Goal: Find specific page/section: Find specific page/section

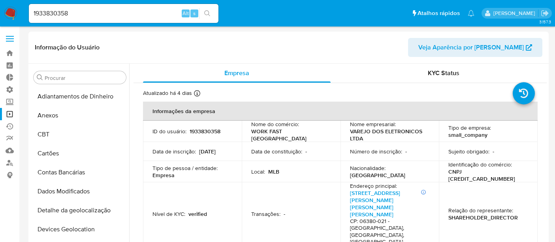
select select "10"
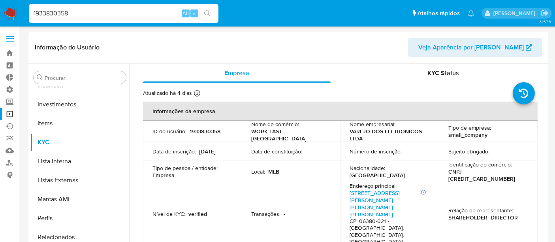
drag, startPoint x: 79, startPoint y: 17, endPoint x: 0, endPoint y: 15, distance: 79.4
click at [0, 15] on nav "Pausado Ver notificaciones 1933830358 Alt s Atalhos rápidos Presiona las siguie…" at bounding box center [277, 13] width 555 height 26
paste input "75470507"
type input "1754705078"
click at [93, 14] on input "1754705078" at bounding box center [123, 13] width 189 height 10
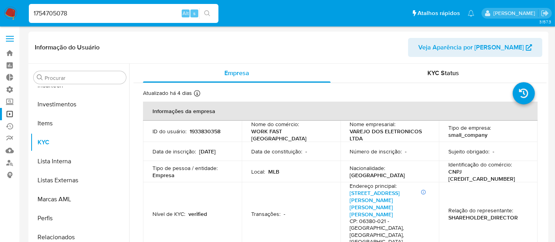
click at [207, 13] on icon "search-icon" at bounding box center [207, 13] width 6 height 6
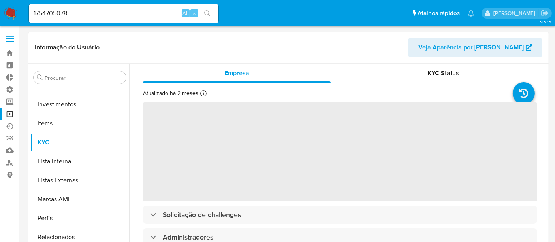
scroll to position [44, 0]
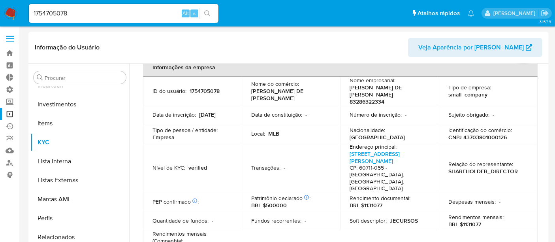
select select "10"
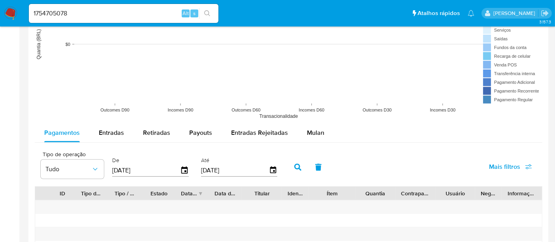
scroll to position [658, 0]
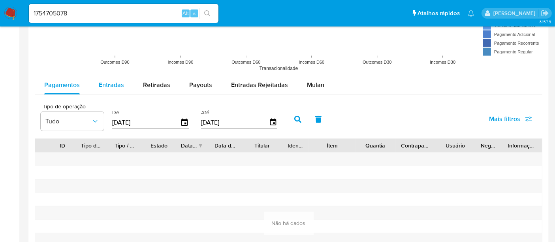
click at [101, 85] on span "Entradas" at bounding box center [111, 84] width 25 height 9
select select "10"
click at [299, 115] on button "button" at bounding box center [297, 119] width 21 height 19
click at [161, 88] on div "Retiradas" at bounding box center [156, 84] width 27 height 19
select select "10"
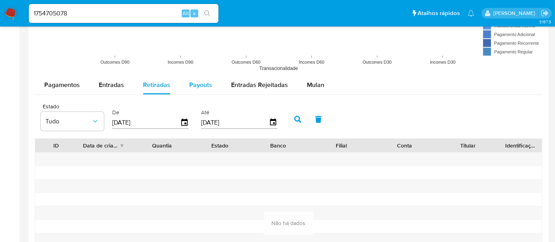
click at [205, 88] on span "Payouts" at bounding box center [200, 84] width 23 height 9
select select "10"
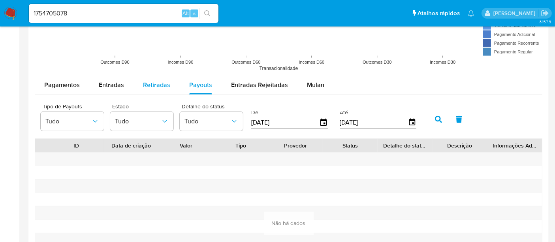
click at [149, 87] on span "Retiradas" at bounding box center [156, 84] width 27 height 9
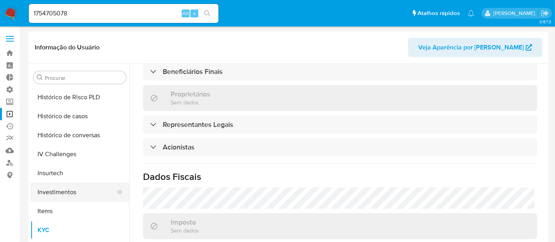
scroll to position [240, 0]
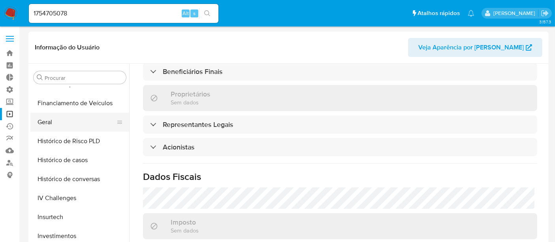
click at [56, 120] on button "Geral" at bounding box center [76, 122] width 92 height 19
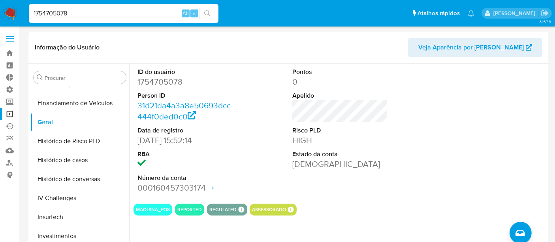
drag, startPoint x: 74, startPoint y: 11, endPoint x: 23, endPoint y: 12, distance: 51.3
click at [23, 12] on nav "Pausado Ver notificaciones 1754705078 Alt s Atalhos rápidos Presiona las siguie…" at bounding box center [277, 13] width 555 height 26
paste input "4Ks7HiUysMQnjZXon5meCh15"
type input "4Ks7HiUysMQnjZXon5meCh15"
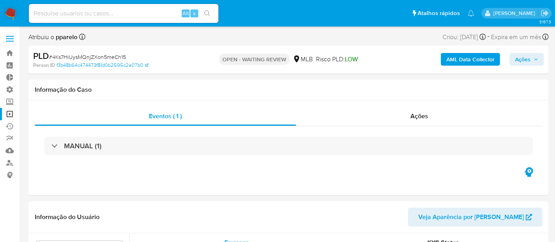
scroll to position [371, 0]
select select "10"
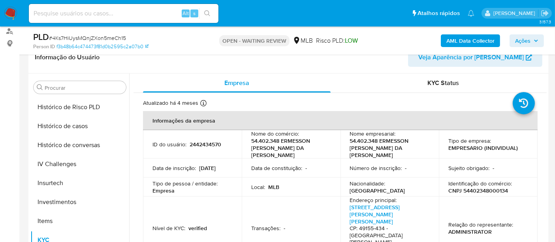
scroll to position [240, 0]
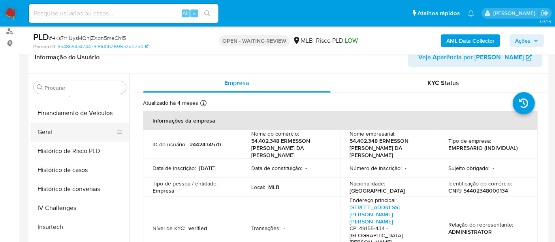
click at [60, 130] on button "Geral" at bounding box center [76, 131] width 92 height 19
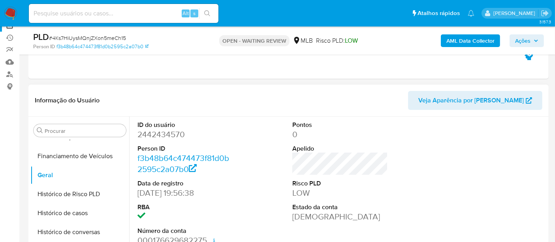
scroll to position [88, 0]
drag, startPoint x: 136, startPoint y: 137, endPoint x: 182, endPoint y: 135, distance: 46.6
click at [182, 135] on div "ID do usuário 2442434570 Person ID f3b48b64c474473f81d0b2595c2a07b0 Data de reg…" at bounding box center [184, 183] width 103 height 133
copy dd "2442434570"
